Goal: Task Accomplishment & Management: Use online tool/utility

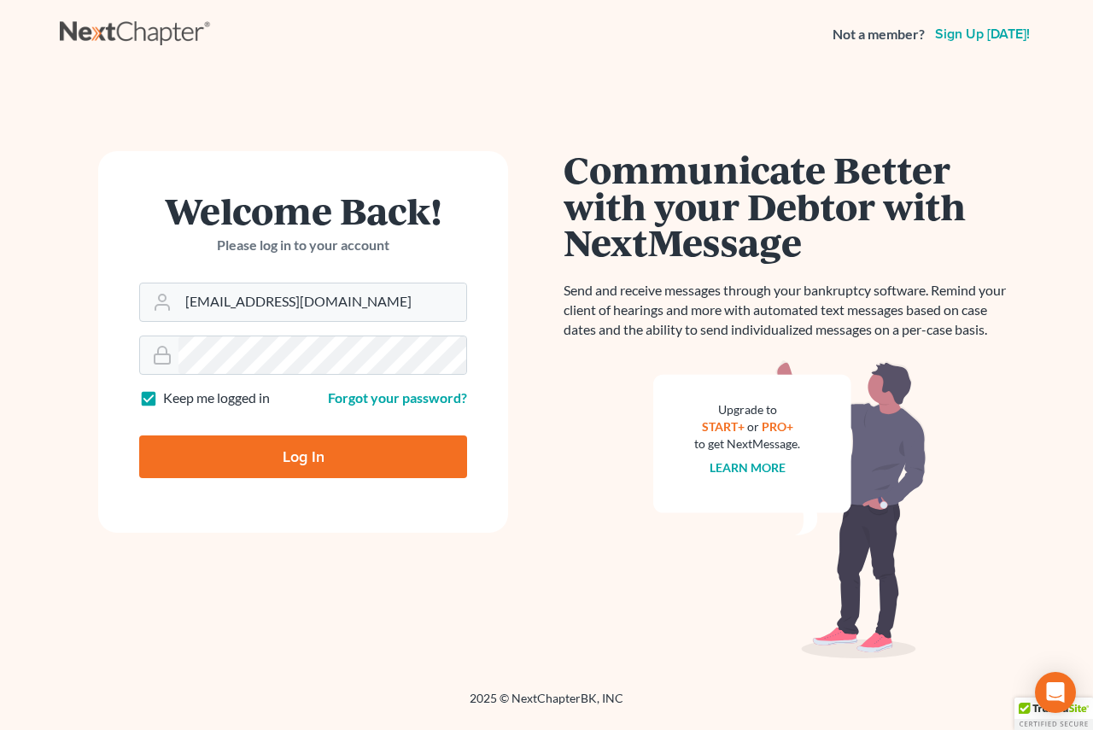
click at [288, 451] on input "Log In" at bounding box center [303, 456] width 328 height 43
type input "Thinking..."
